Goal: Task Accomplishment & Management: Manage account settings

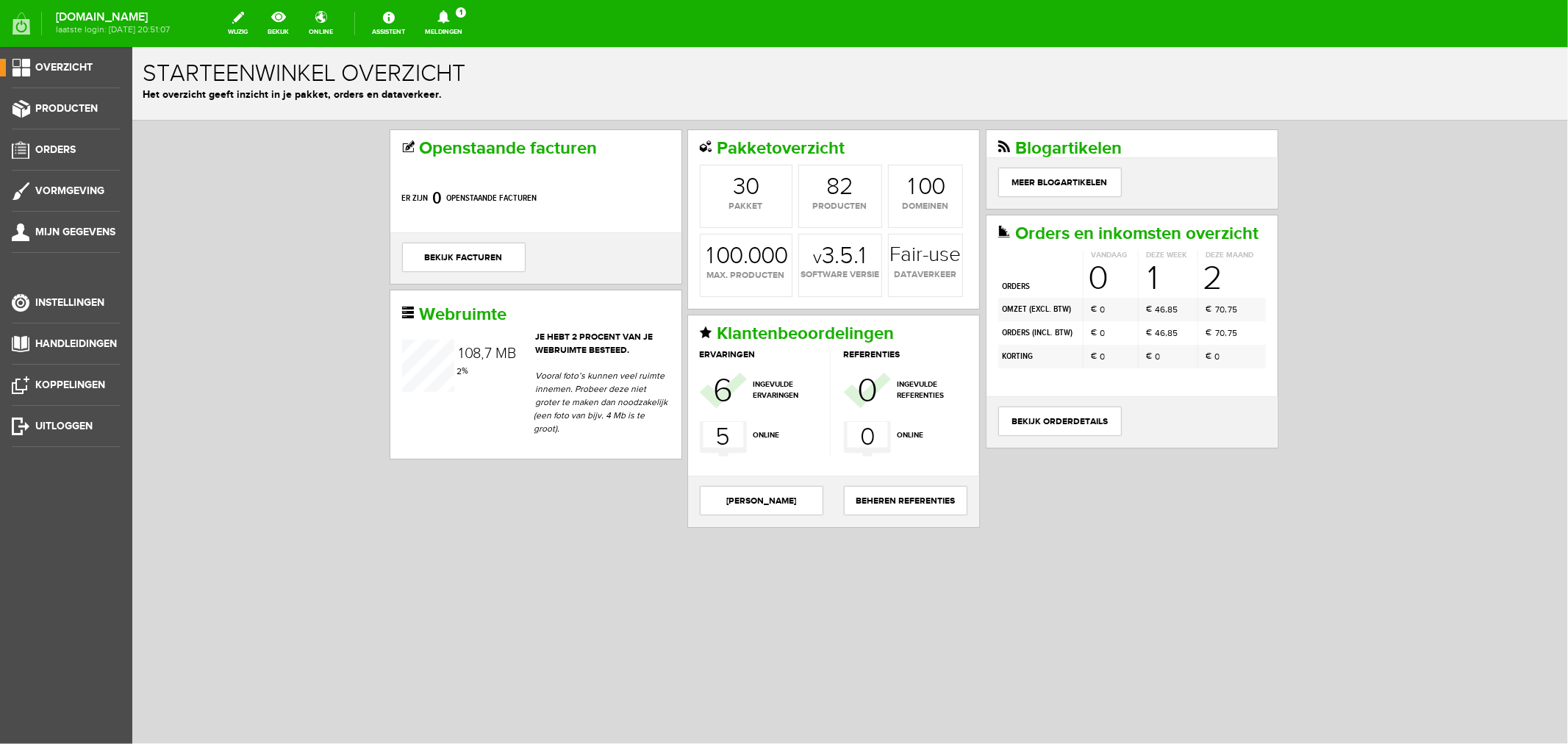
click at [463, 21] on icon at bounding box center [444, 17] width 38 height 13
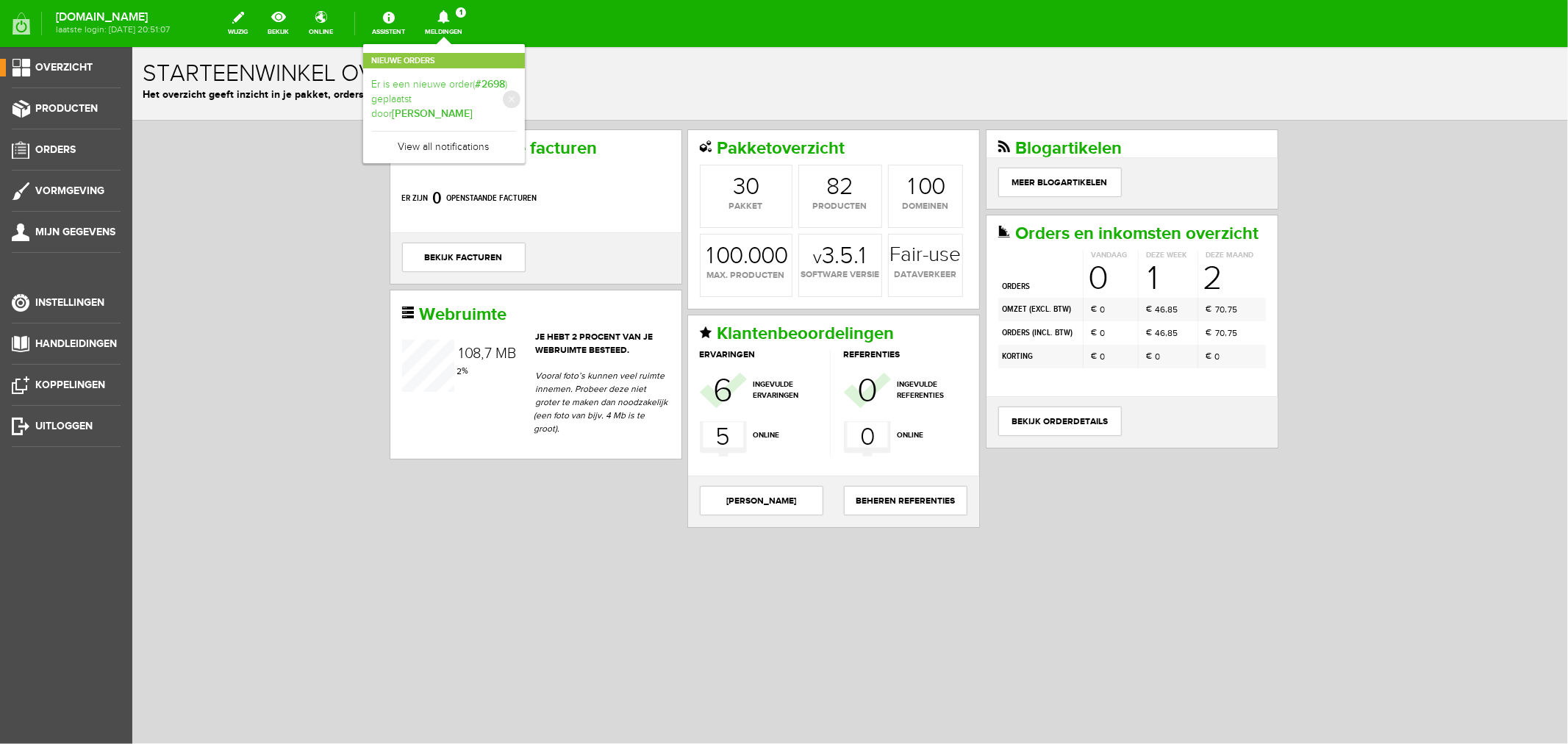
click at [479, 107] on link "Er is een nieuwe order( #2698 ) geplaatst door [PERSON_NAME]" at bounding box center [444, 99] width 144 height 45
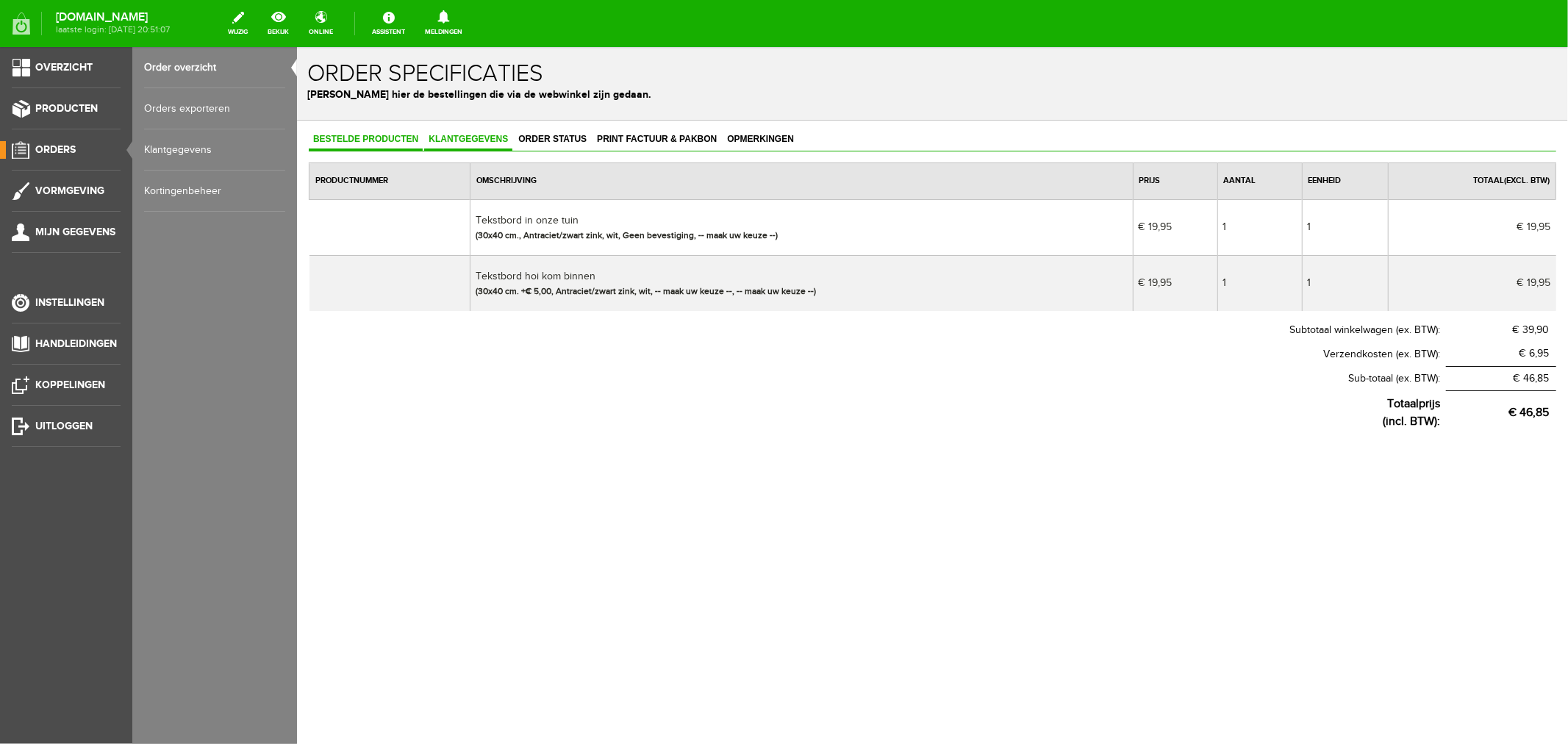
click at [472, 134] on span "Klantgegevens" at bounding box center [467, 138] width 88 height 10
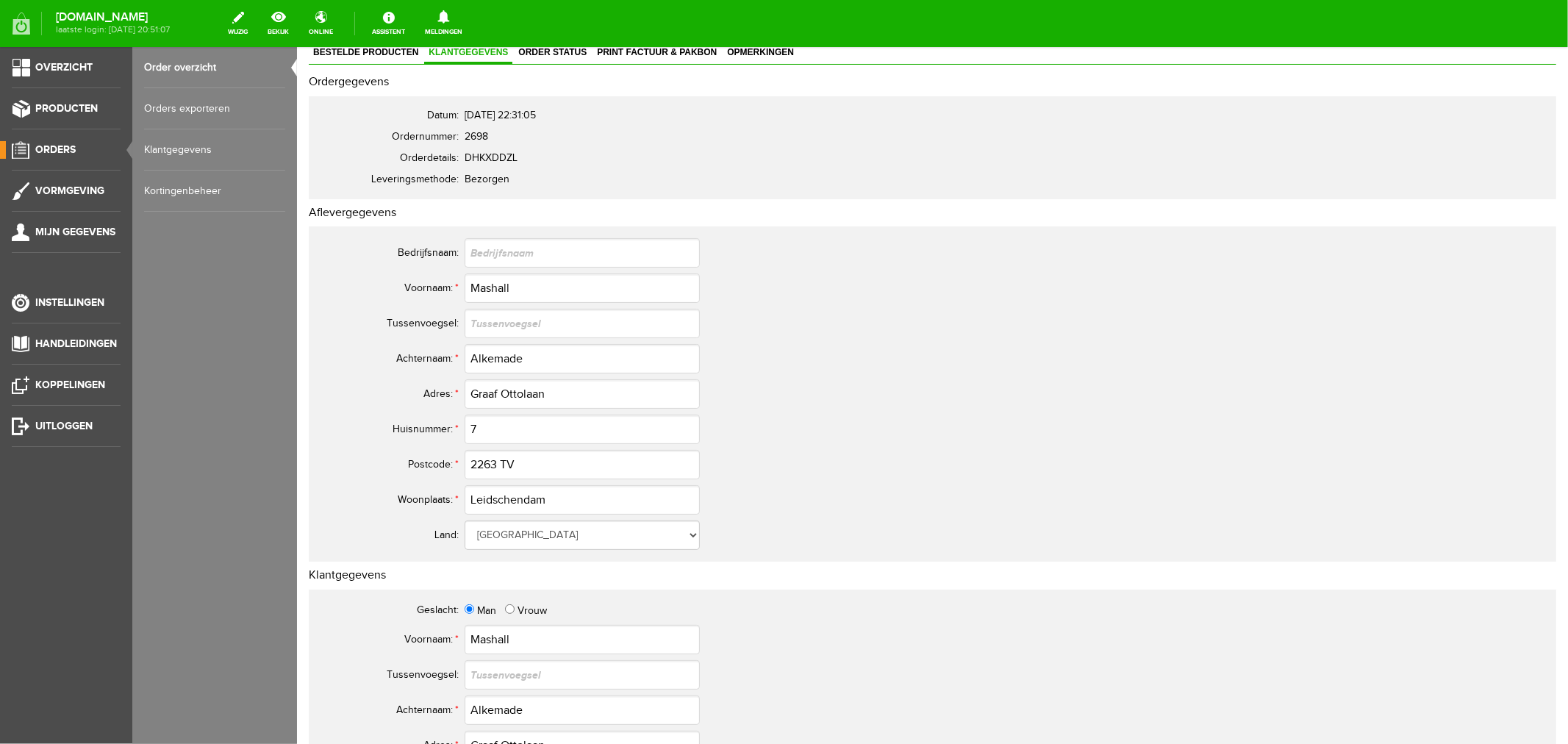
scroll to position [82, 0]
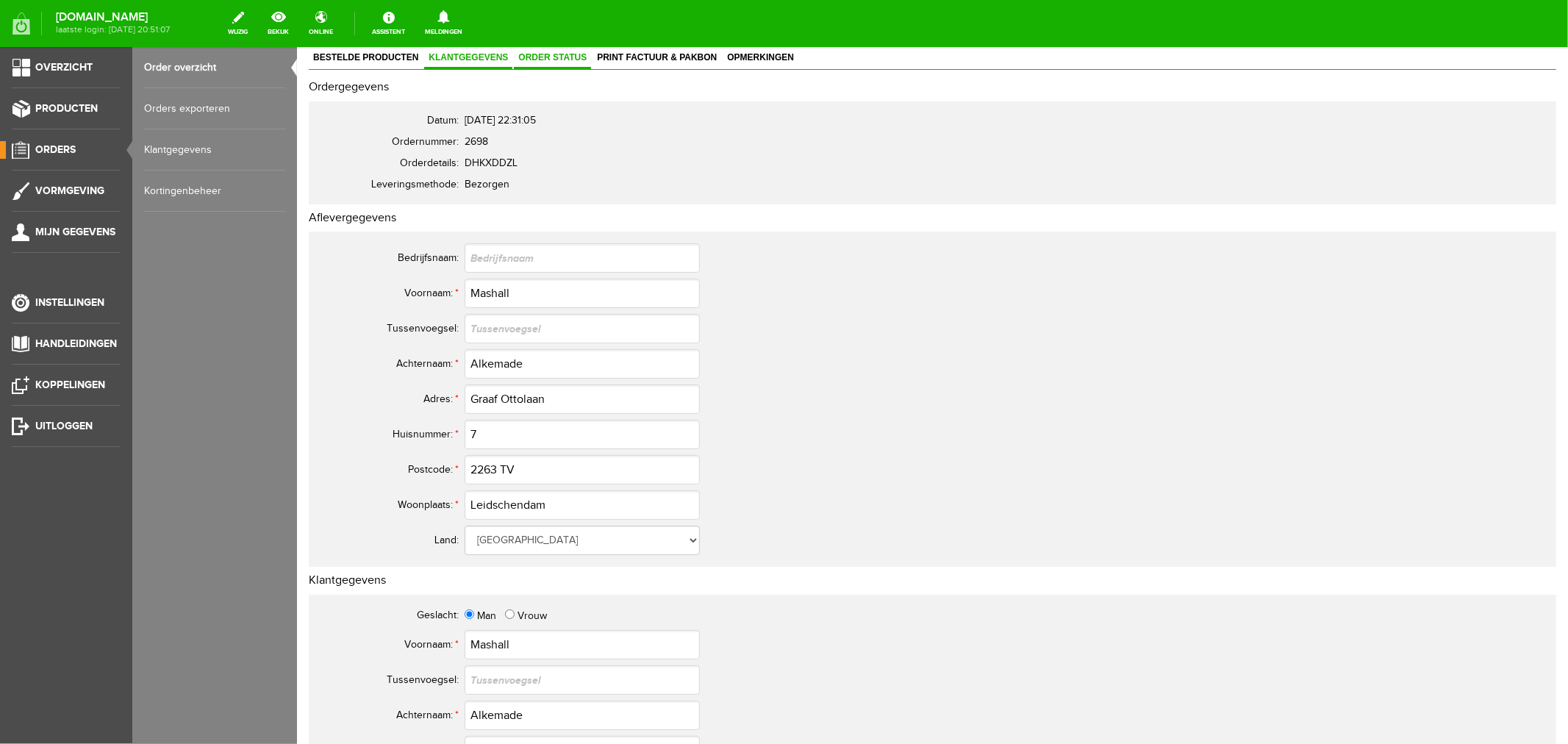
click at [579, 51] on span "Order status" at bounding box center [552, 56] width 77 height 10
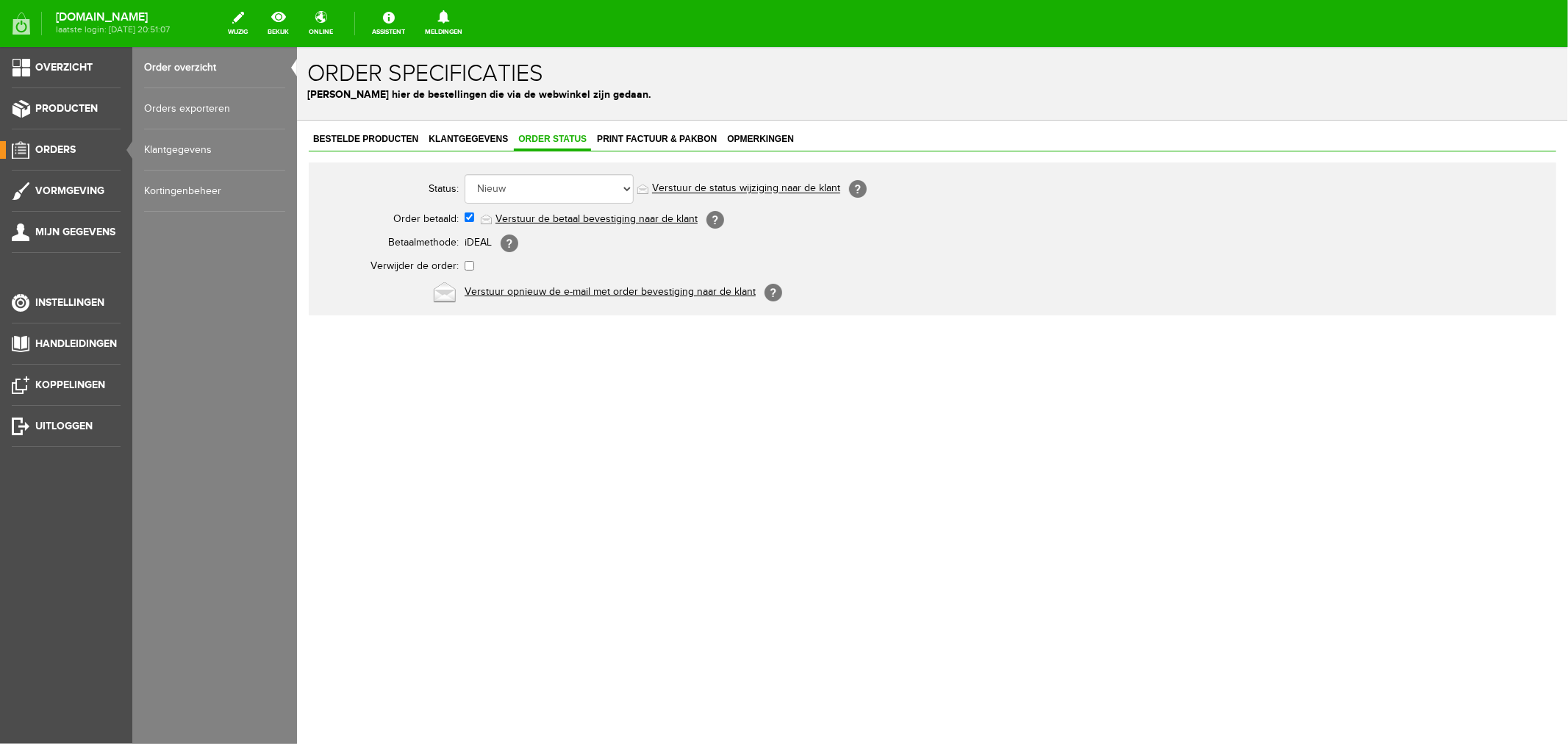
scroll to position [0, 0]
click at [558, 191] on select "Order niet afgerond Nieuw Order in behandeling Wacht op leverancier Wacht op be…" at bounding box center [548, 188] width 169 height 30
select select "2"
click at [464, 174] on select "Order niet afgerond Nieuw Order in behandeling Wacht op leverancier Wacht op be…" at bounding box center [548, 188] width 169 height 30
click at [679, 192] on link "Verstuur de status wijziging naar de klant" at bounding box center [745, 188] width 188 height 12
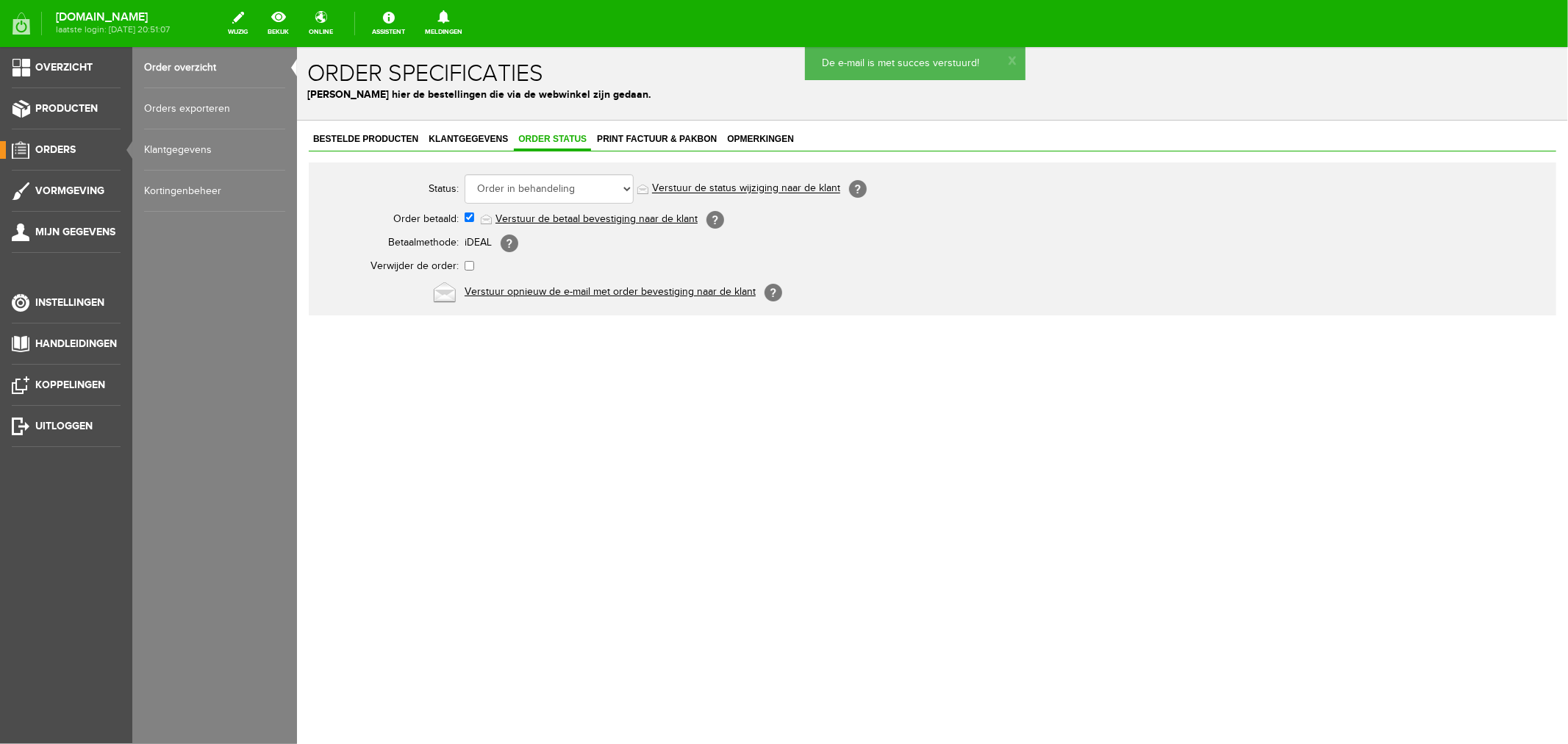
click at [641, 141] on span "Print factuur & pakbon" at bounding box center [656, 138] width 128 height 10
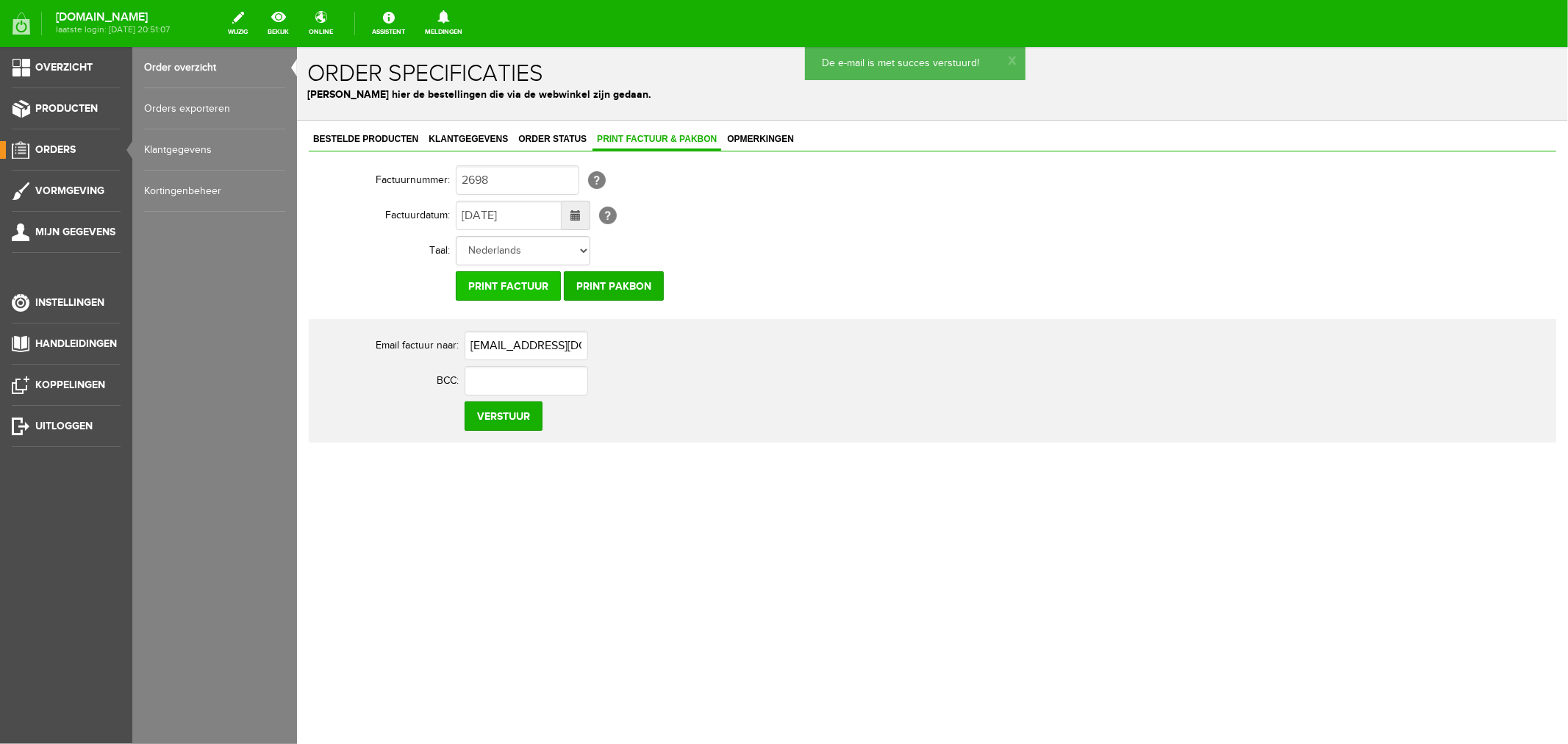
click at [501, 294] on input "Print factuur" at bounding box center [508, 286] width 105 height 30
click at [501, 283] on input "Print factuur" at bounding box center [508, 286] width 105 height 30
click at [504, 285] on input "Print factuur" at bounding box center [508, 286] width 105 height 30
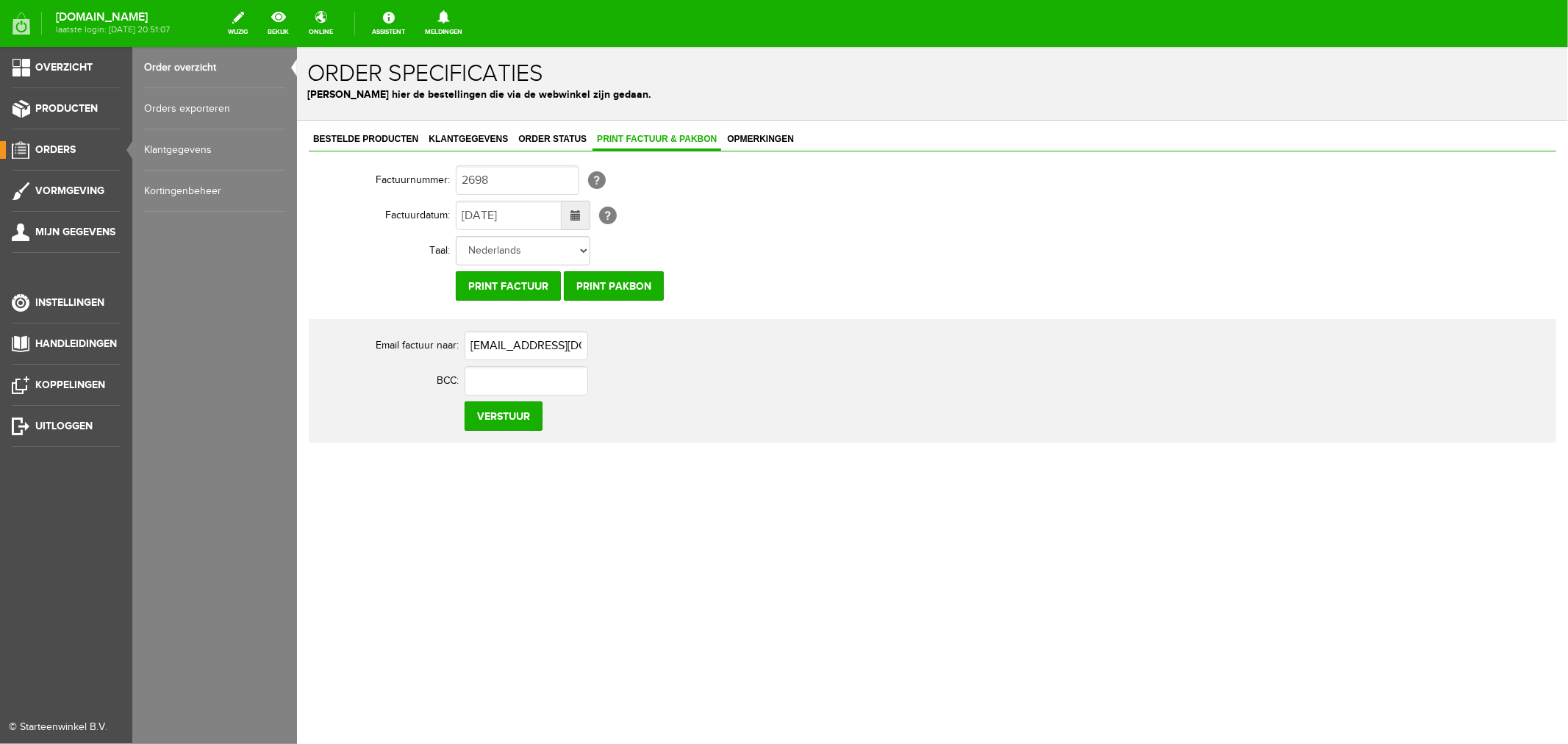
click at [168, 68] on link "Order overzicht" at bounding box center [214, 68] width 141 height 42
